Goal: Task Accomplishment & Management: Use online tool/utility

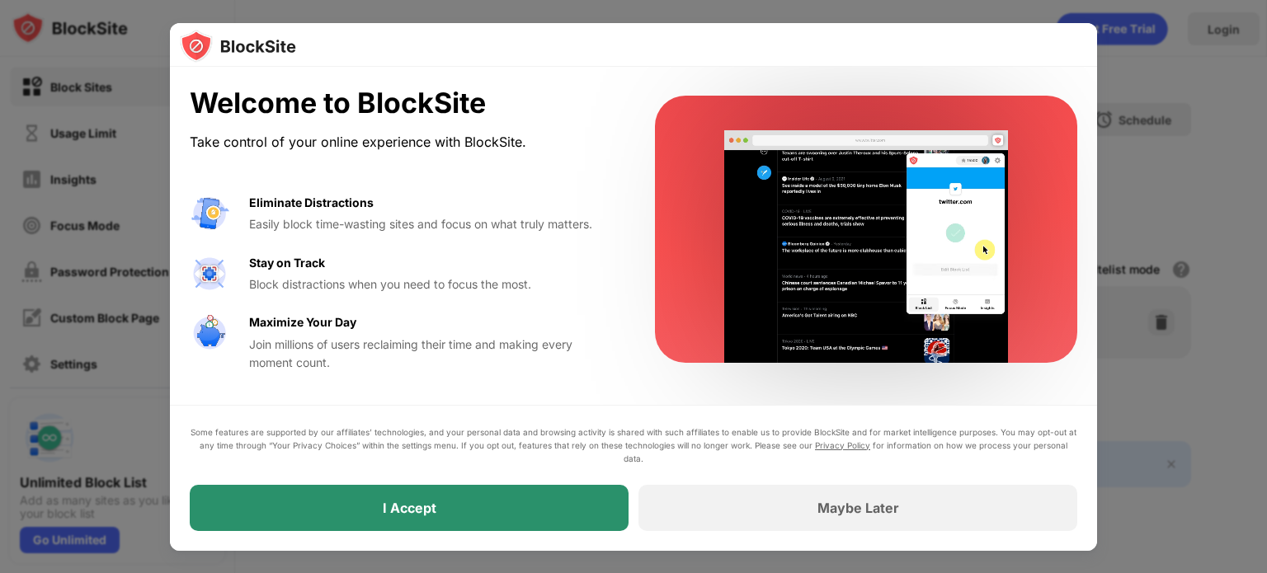
click at [563, 494] on div "I Accept" at bounding box center [409, 508] width 439 height 46
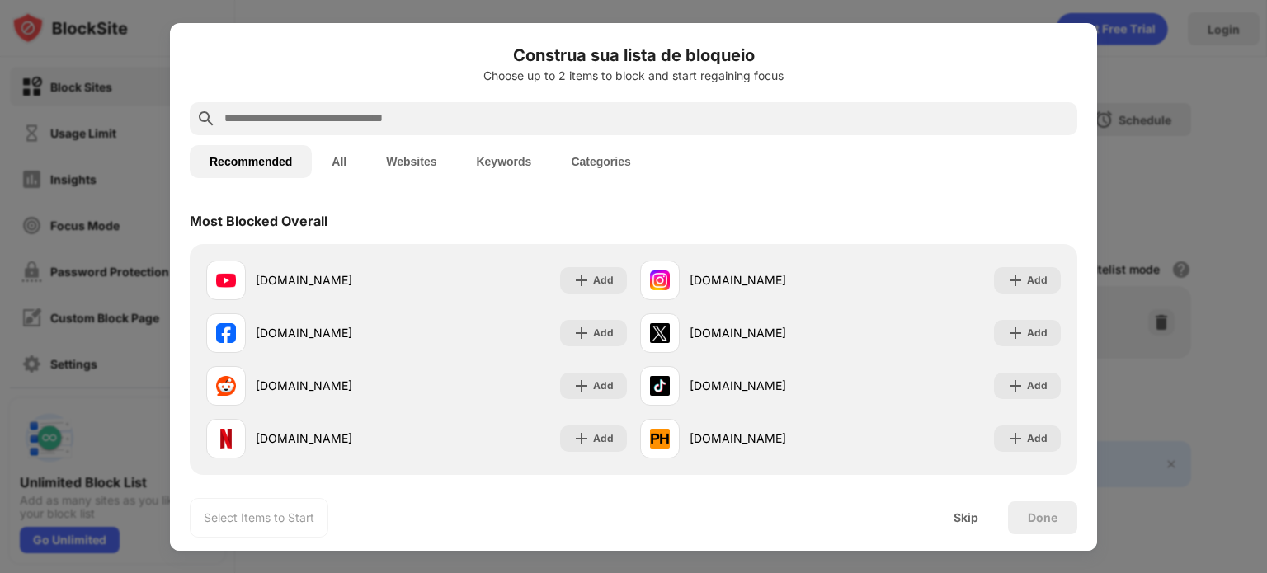
click at [493, 168] on button "Keywords" at bounding box center [503, 161] width 95 height 33
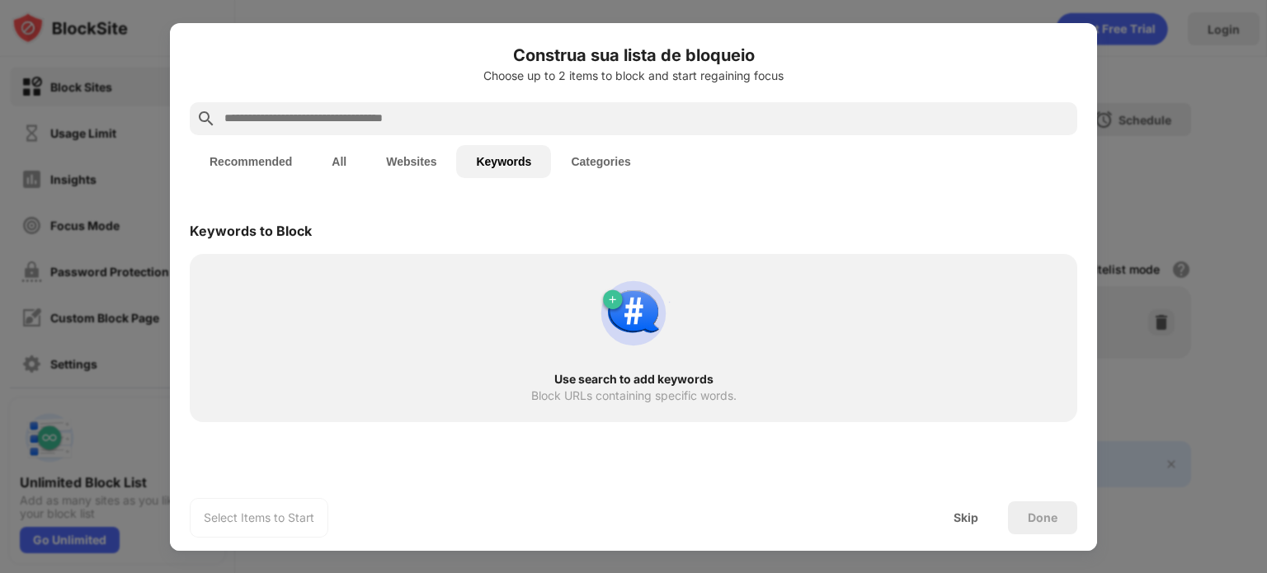
click at [380, 112] on input "text" at bounding box center [647, 119] width 848 height 20
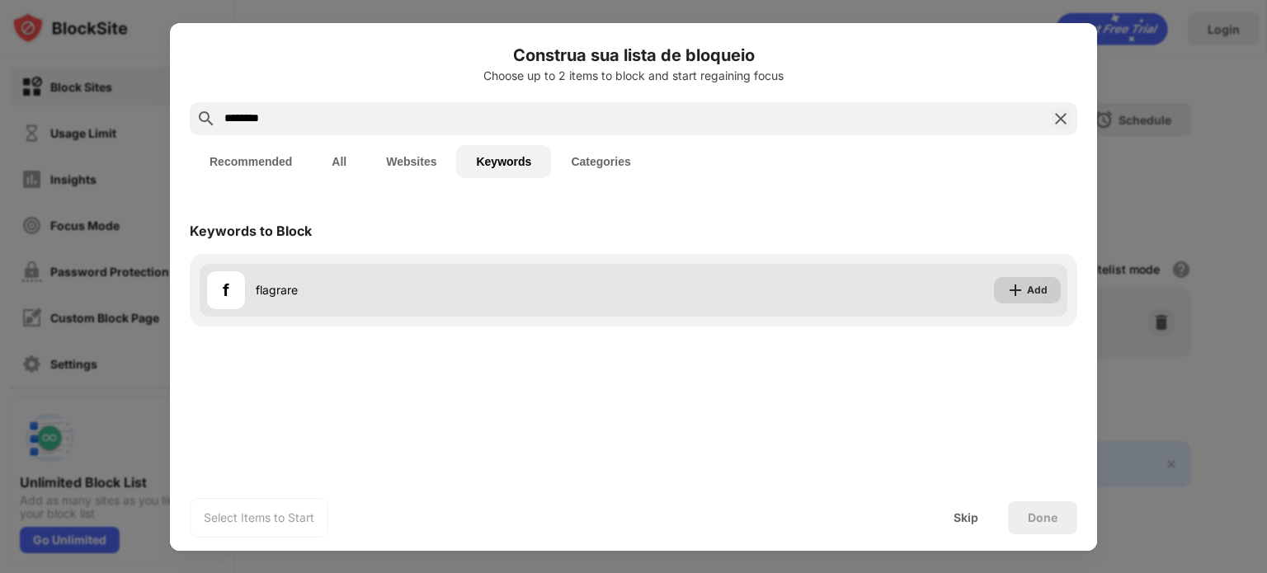
click at [1014, 299] on div "Add" at bounding box center [1027, 290] width 67 height 26
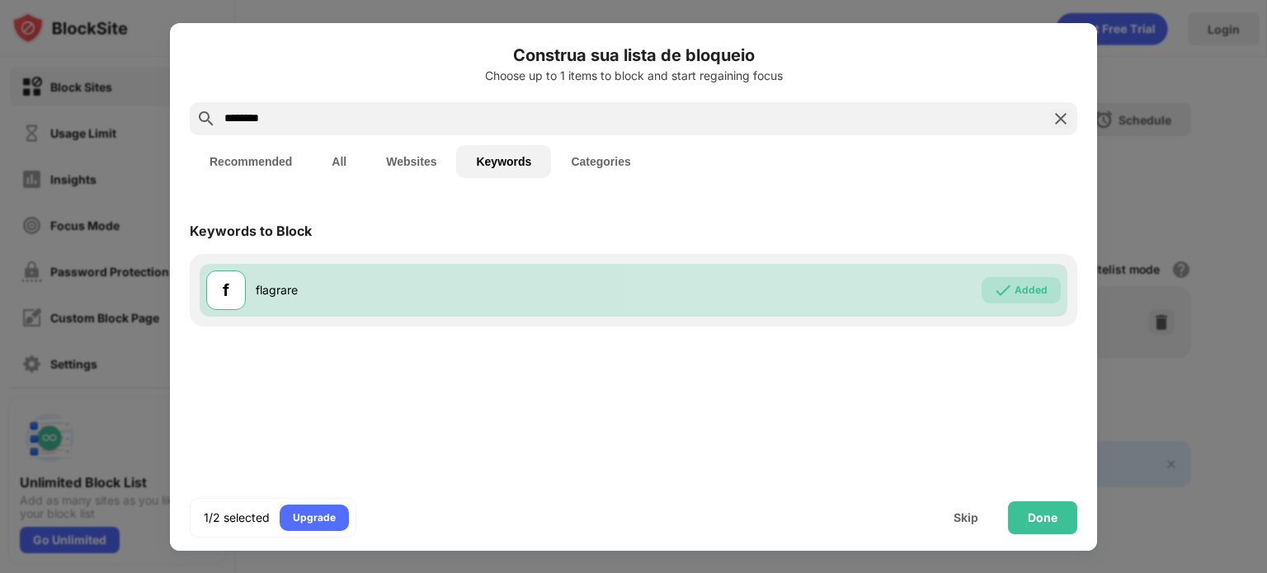
click at [285, 116] on input "********" at bounding box center [634, 119] width 822 height 20
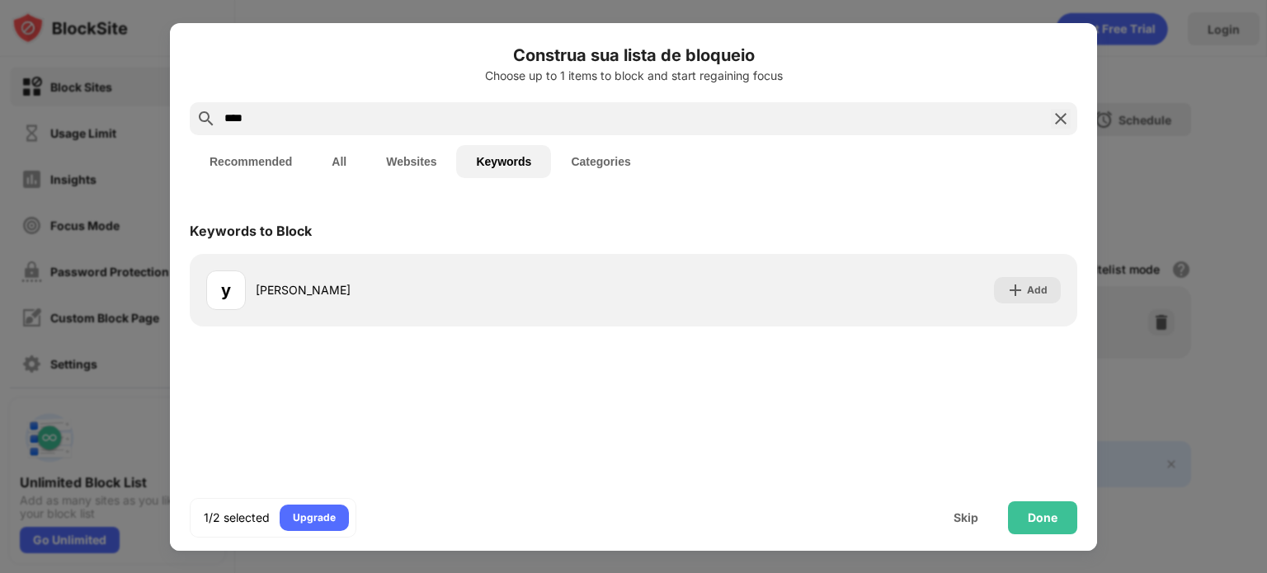
type input "****"
click at [1069, 294] on div "y yuri Add" at bounding box center [634, 290] width 888 height 73
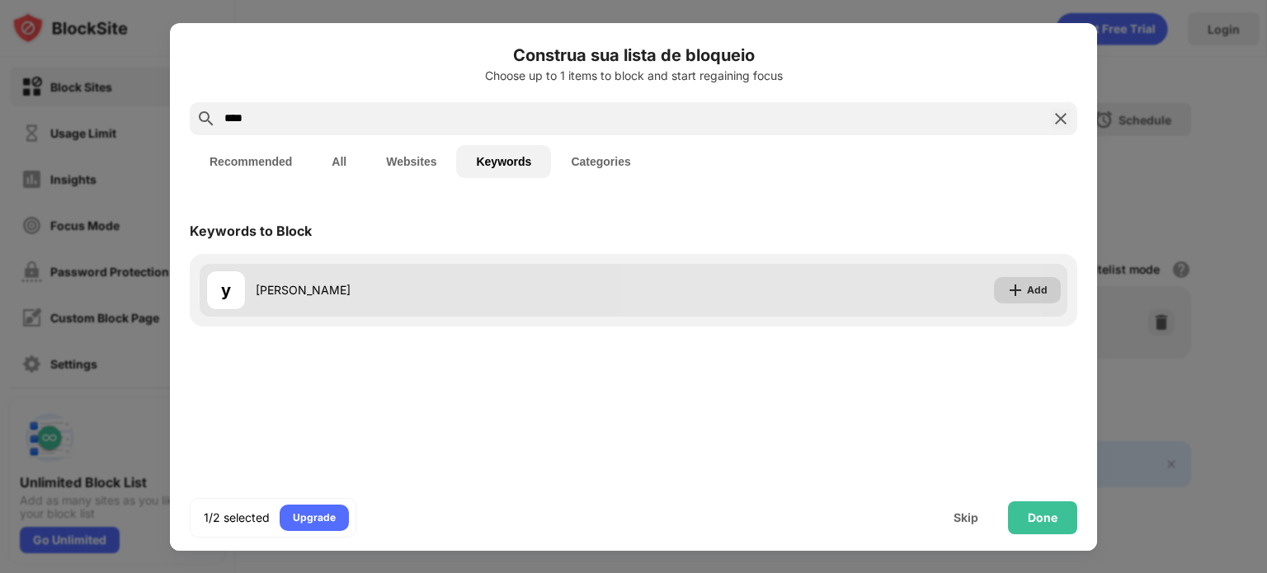
click at [1045, 290] on div "Add" at bounding box center [1037, 290] width 21 height 17
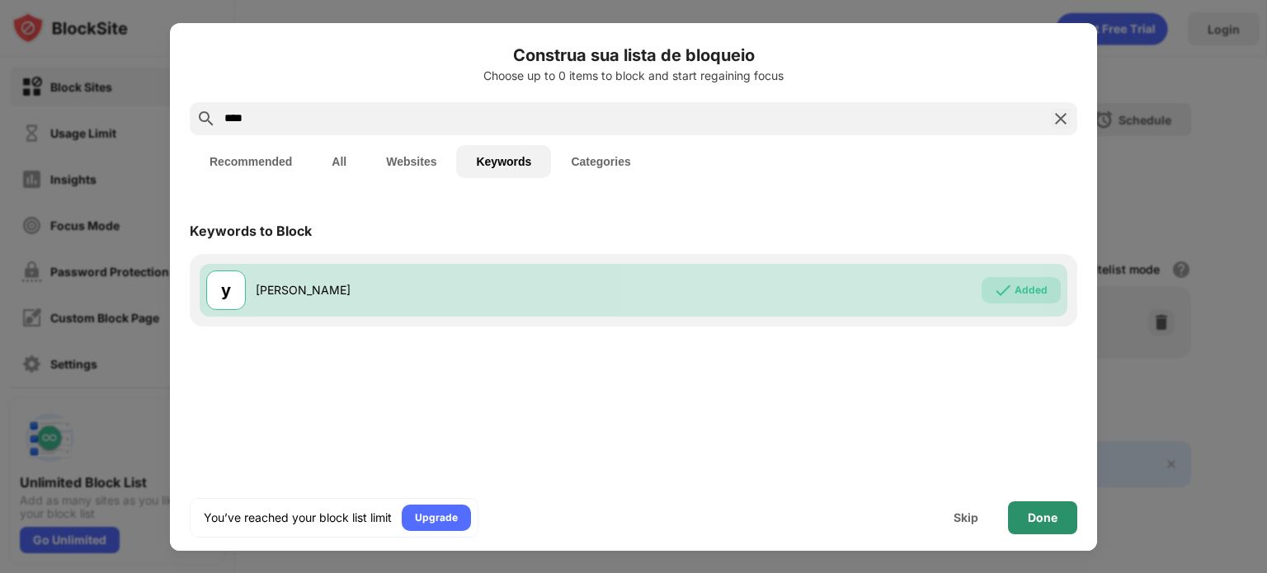
click at [1049, 512] on div "Done" at bounding box center [1043, 518] width 30 height 13
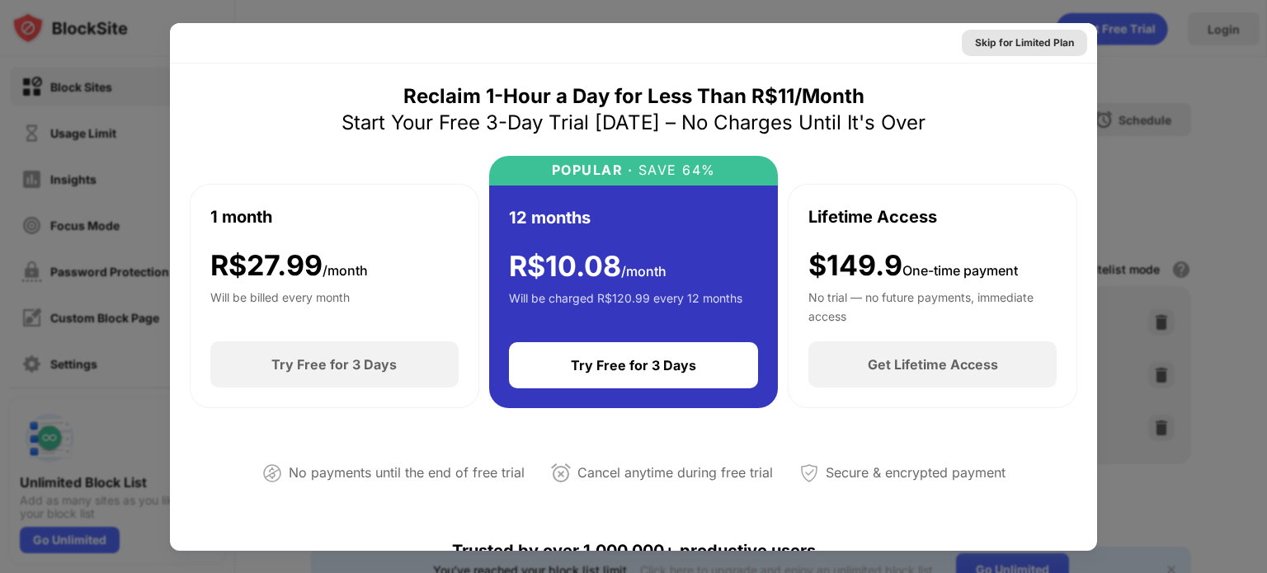
click at [988, 45] on div "Skip for Limited Plan" at bounding box center [1024, 43] width 99 height 17
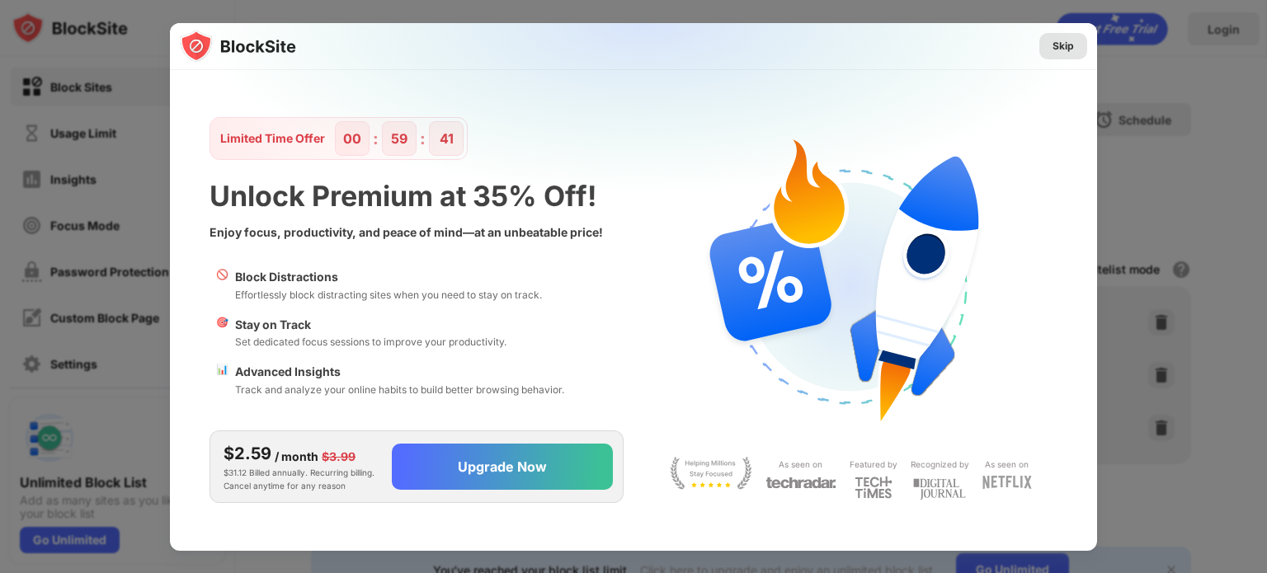
click at [1054, 45] on div "Skip" at bounding box center [1063, 46] width 21 height 17
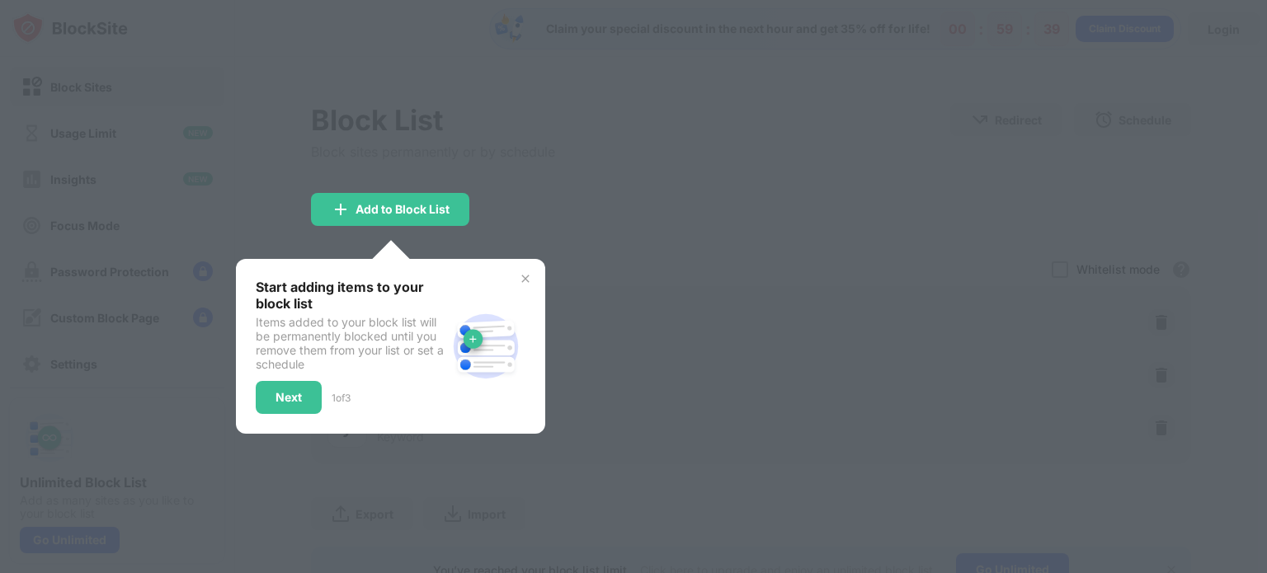
click at [641, 195] on div at bounding box center [633, 286] width 1267 height 573
click at [525, 276] on img at bounding box center [525, 278] width 13 height 13
